Goal: Book appointment/travel/reservation

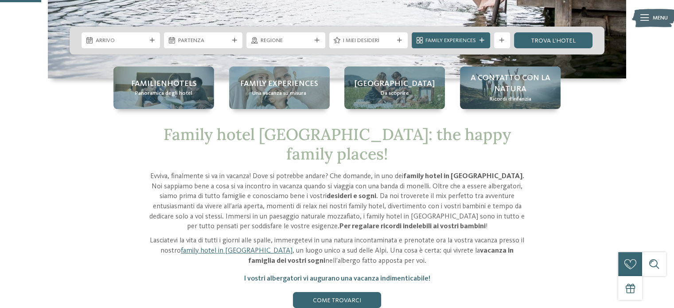
scroll to position [215, 0]
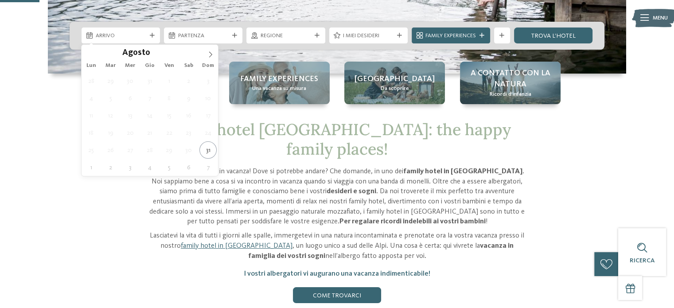
click at [156, 36] on div "Arrivo" at bounding box center [121, 35] width 78 height 16
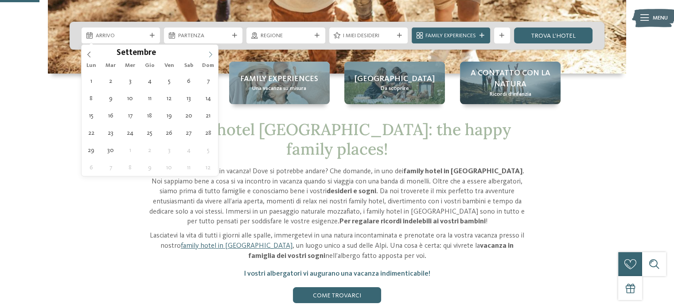
click at [211, 51] on icon at bounding box center [210, 54] width 6 height 6
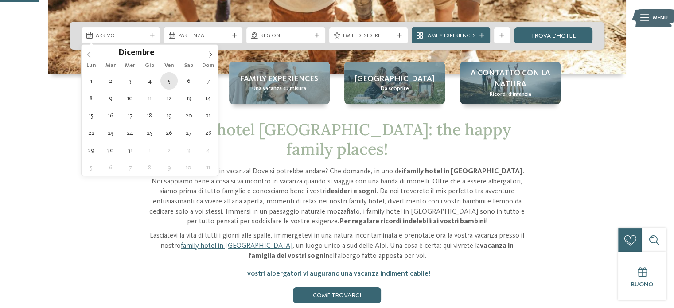
type div "[DATE]"
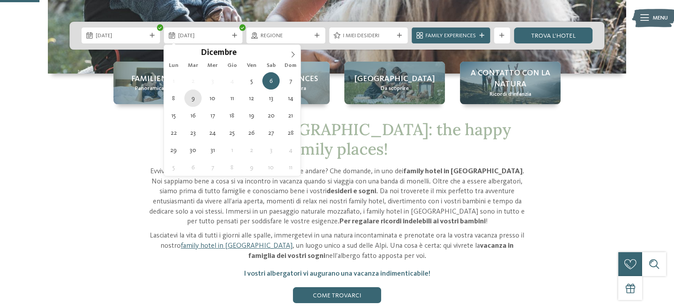
type div "[DATE]"
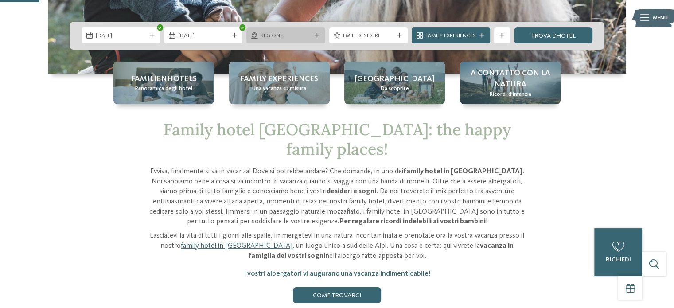
click at [313, 36] on div at bounding box center [317, 35] width 8 height 5
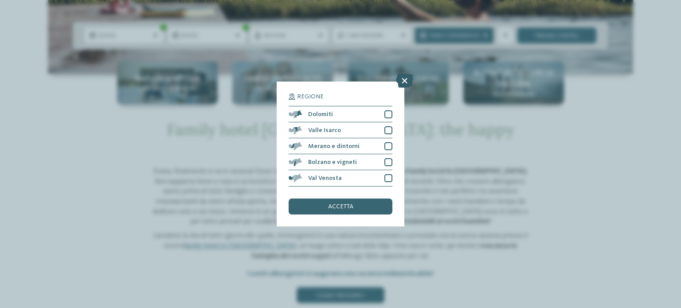
click at [406, 79] on icon at bounding box center [404, 81] width 17 height 14
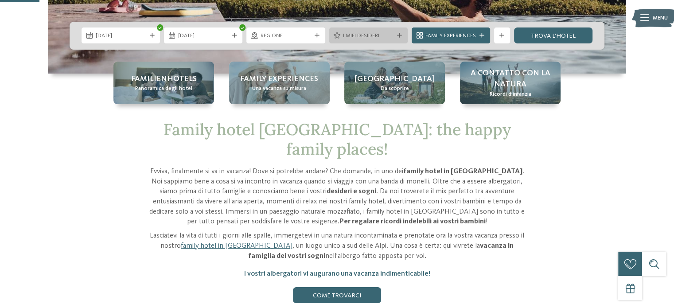
click at [399, 39] on div "I miei desideri" at bounding box center [368, 35] width 78 height 16
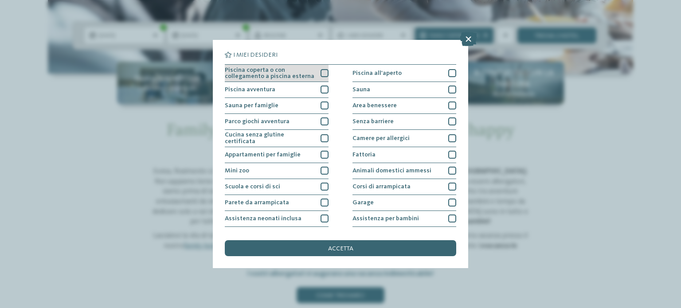
click at [321, 70] on div at bounding box center [324, 73] width 8 height 8
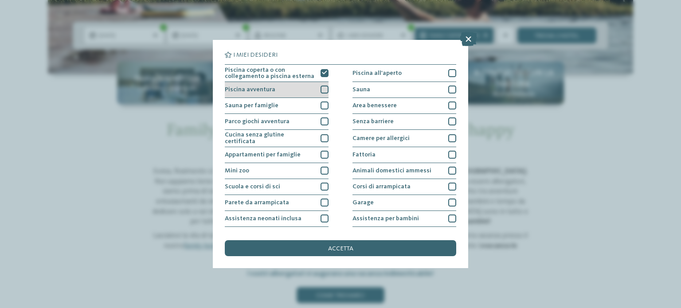
click at [320, 90] on div at bounding box center [324, 90] width 8 height 8
click at [322, 103] on div at bounding box center [324, 106] width 8 height 8
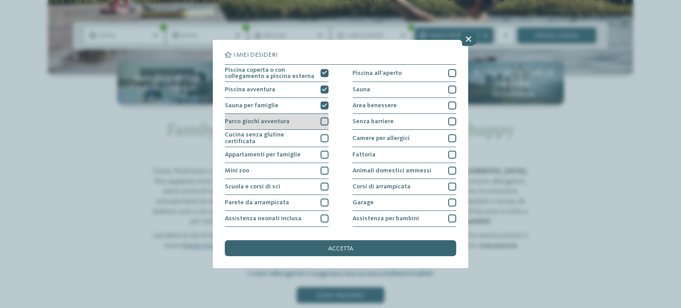
click at [323, 120] on div at bounding box center [324, 121] width 8 height 8
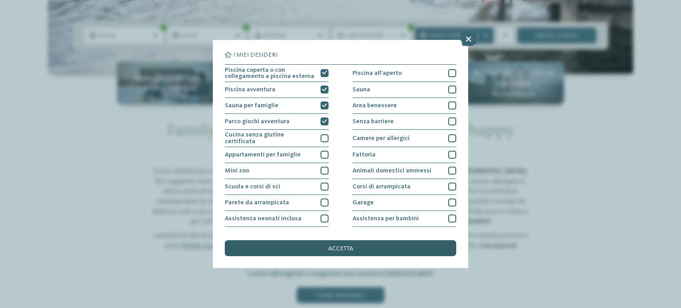
click at [351, 255] on div "accetta" at bounding box center [340, 248] width 231 height 16
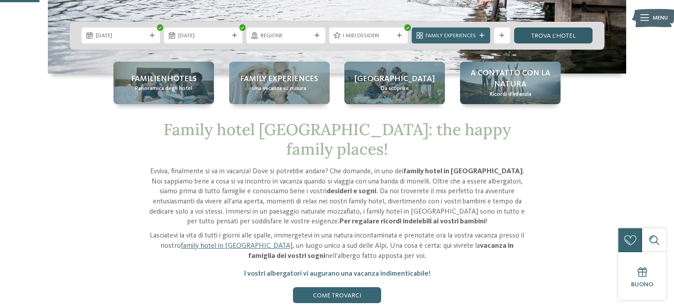
click at [557, 39] on link "trova l’hotel" at bounding box center [553, 35] width 78 height 16
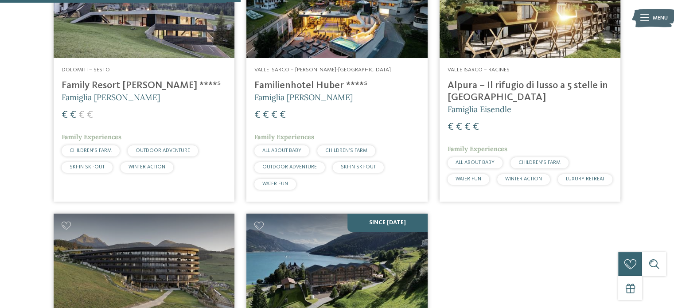
scroll to position [341, 0]
